Goal: Find specific page/section: Find specific page/section

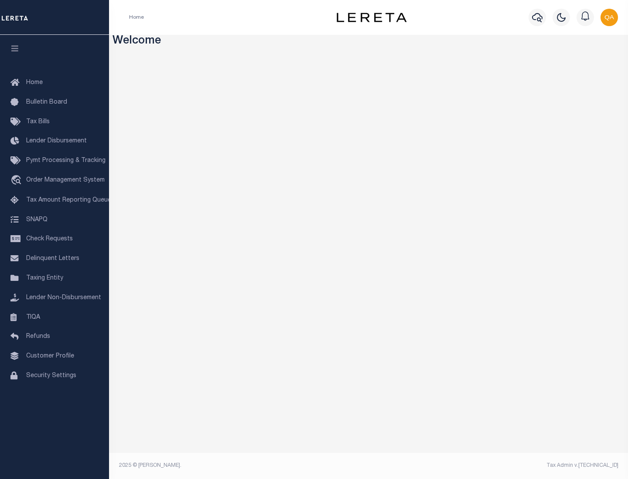
click at [54, 239] on span "Check Requests" at bounding box center [49, 239] width 47 height 6
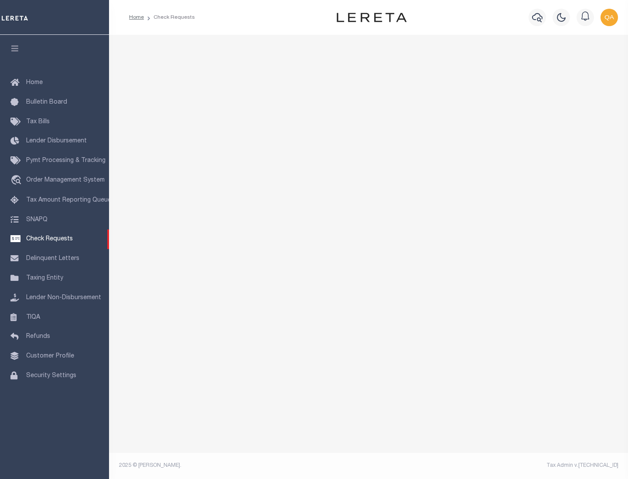
select select "50"
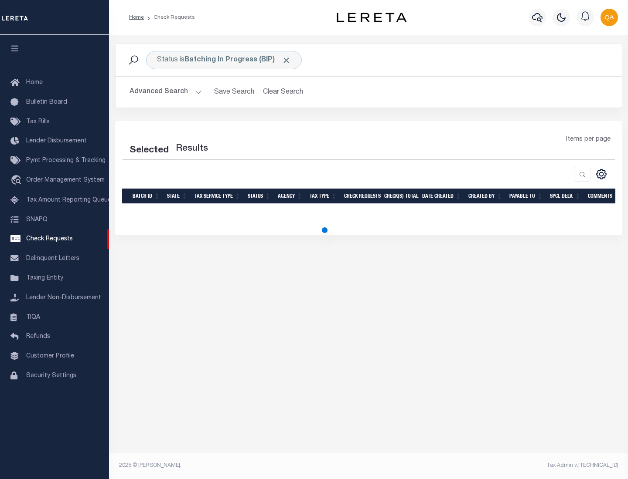
select select "50"
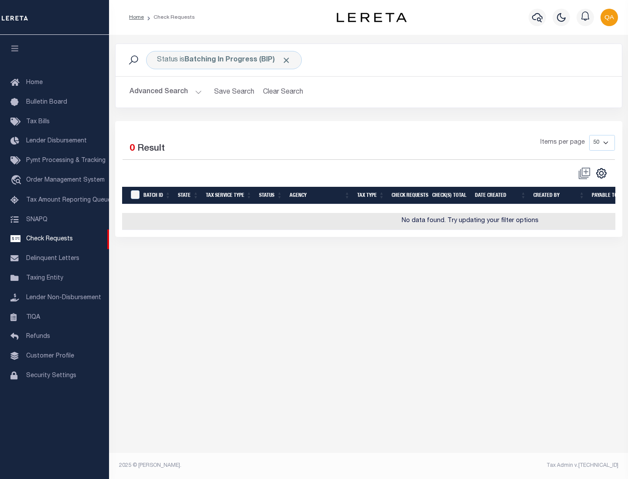
click at [286, 60] on span "Click to Remove" at bounding box center [286, 60] width 9 height 9
